Goal: Check status: Check status

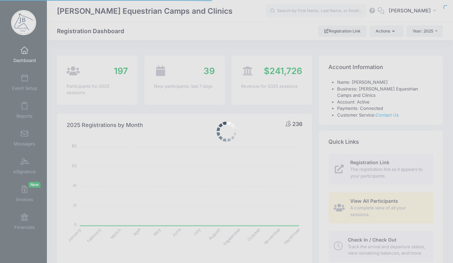
select select
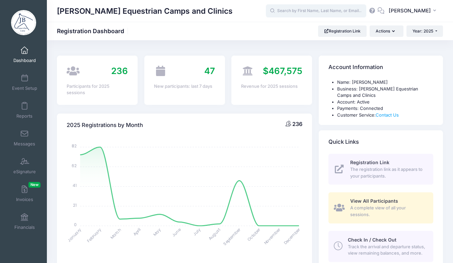
click at [315, 13] on input "text" at bounding box center [316, 10] width 100 height 13
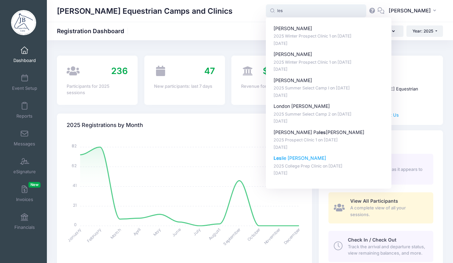
click at [310, 158] on p "Les lie Anne Hall" at bounding box center [328, 158] width 110 height 7
type input "Leslie Anne Hall (2025 College Prep Clinic, Apr-26, 2025)"
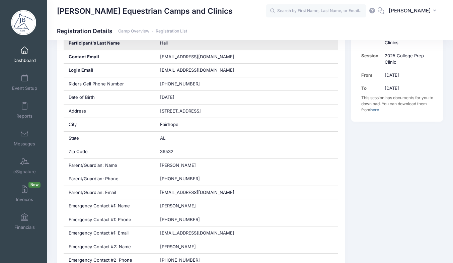
scroll to position [179, 0]
click at [310, 159] on div "[PERSON_NAME]" at bounding box center [246, 165] width 183 height 13
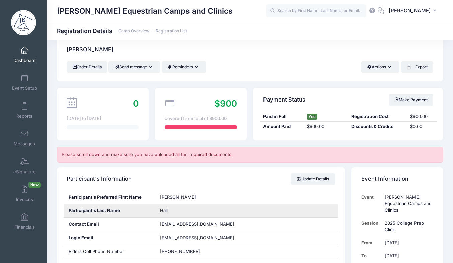
scroll to position [0, 0]
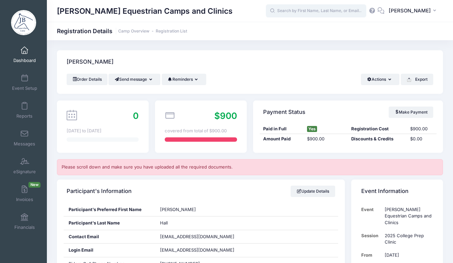
click at [303, 8] on input "text" at bounding box center [316, 10] width 100 height 13
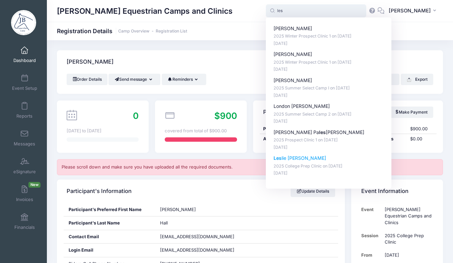
click at [318, 159] on p "Les lie Anne Hall" at bounding box center [328, 158] width 110 height 7
type input "[PERSON_NAME] (2025 College Prep Clinic, [DATE])"
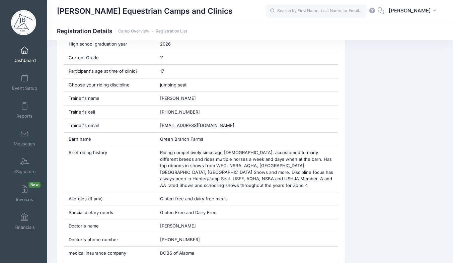
scroll to position [423, 0]
click at [308, 7] on input "text" at bounding box center [316, 10] width 100 height 13
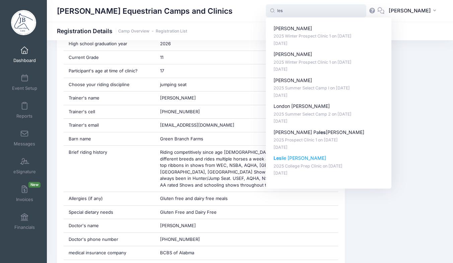
type input "les"
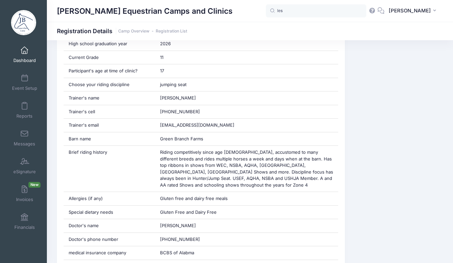
click at [22, 62] on span "Dashboard" at bounding box center [24, 61] width 22 height 6
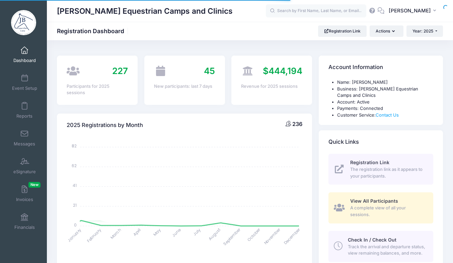
select select
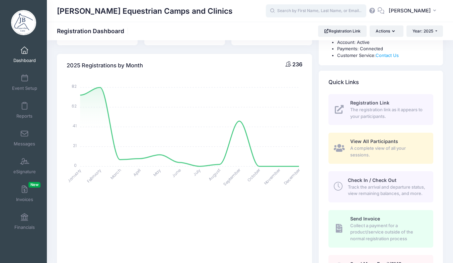
click at [292, 10] on input "text" at bounding box center [316, 10] width 100 height 13
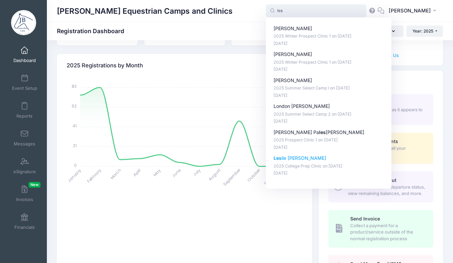
click at [282, 156] on strong "Les" at bounding box center [277, 158] width 8 height 6
type input "Leslie Anne Hall (2025 College Prep Clinic, Apr-26, 2025)"
